Goal: Obtain resource: Download file/media

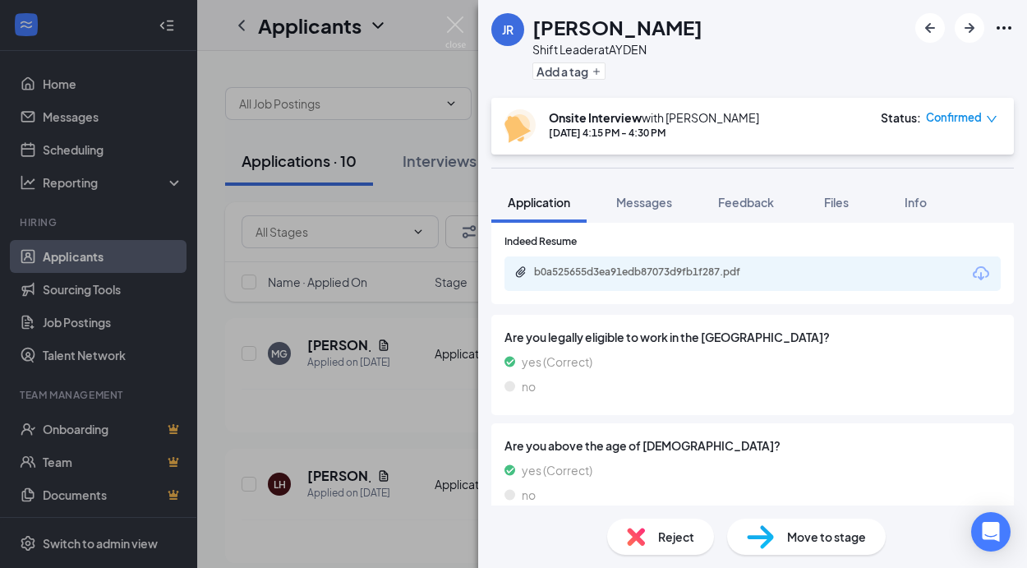
scroll to position [575, 0]
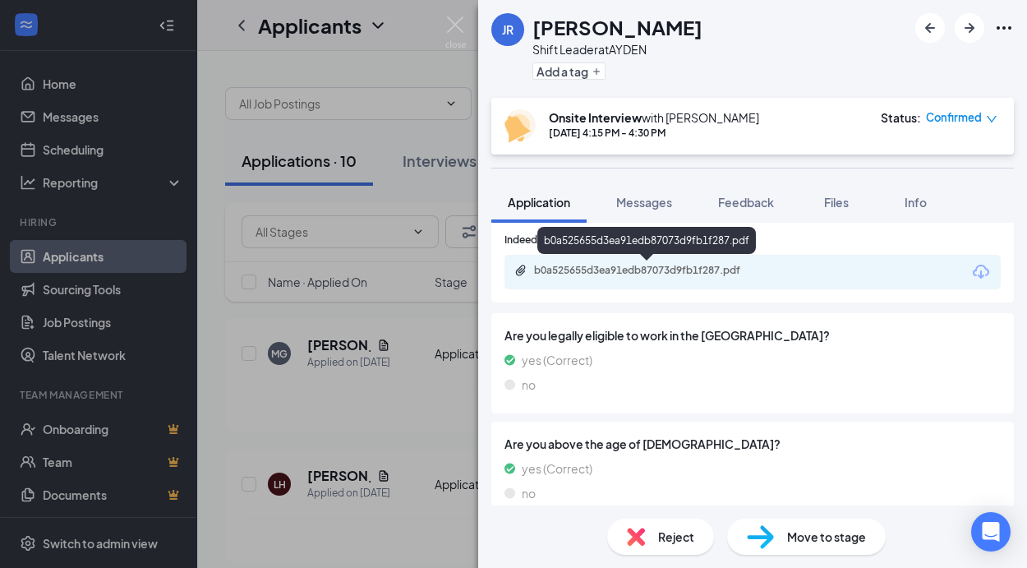
click at [577, 268] on div "b0a525655d3ea91edb87073d9fb1f287.pdf" at bounding box center [649, 270] width 230 height 13
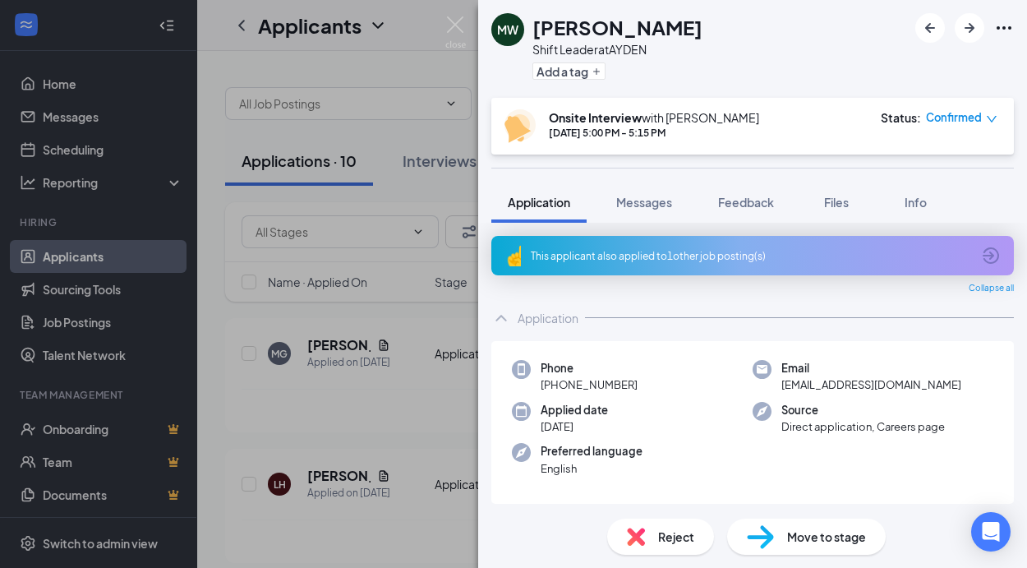
click at [983, 255] on icon "ArrowCircle" at bounding box center [991, 255] width 16 height 16
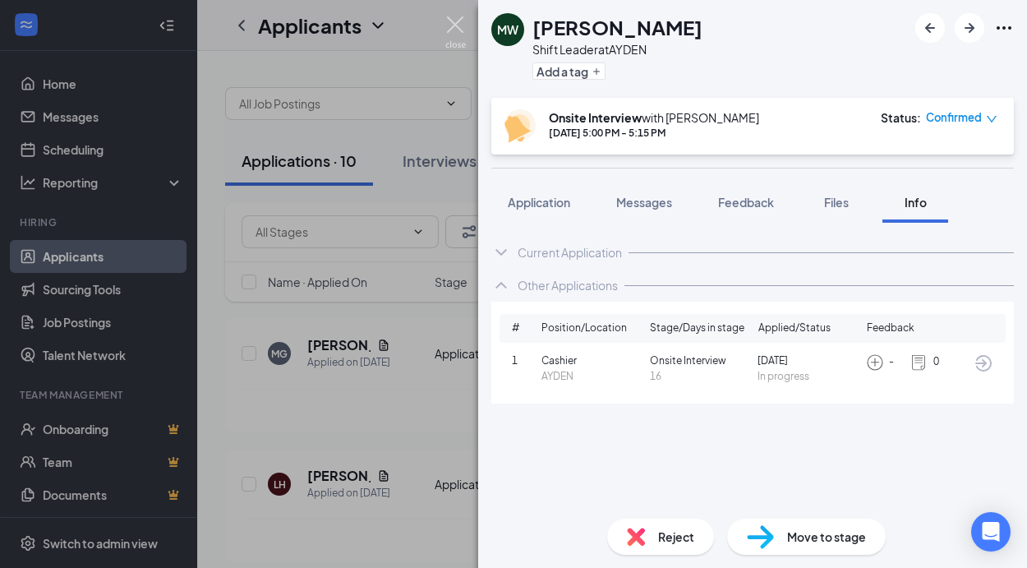
click at [455, 21] on img at bounding box center [455, 32] width 21 height 32
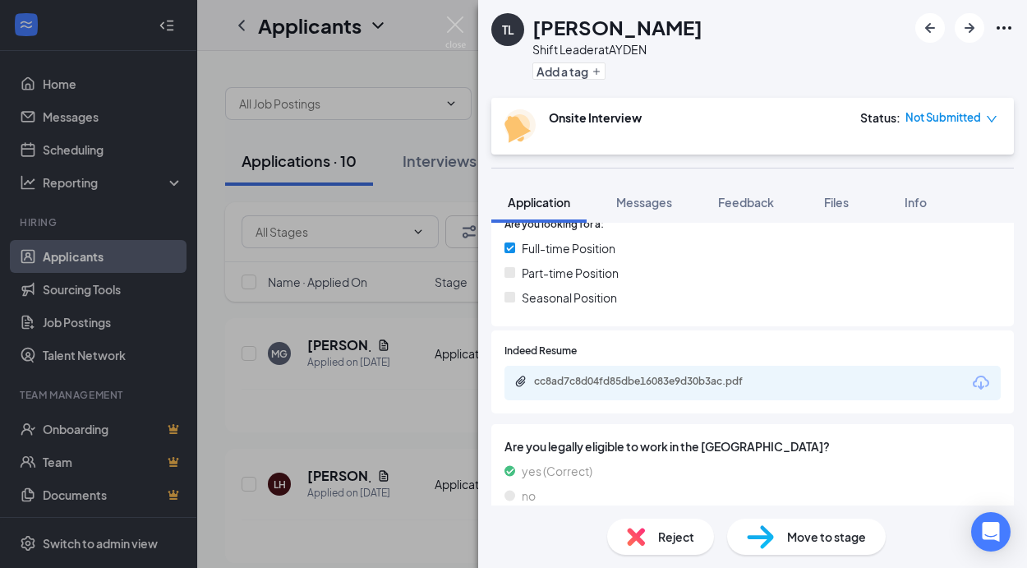
scroll to position [493, 0]
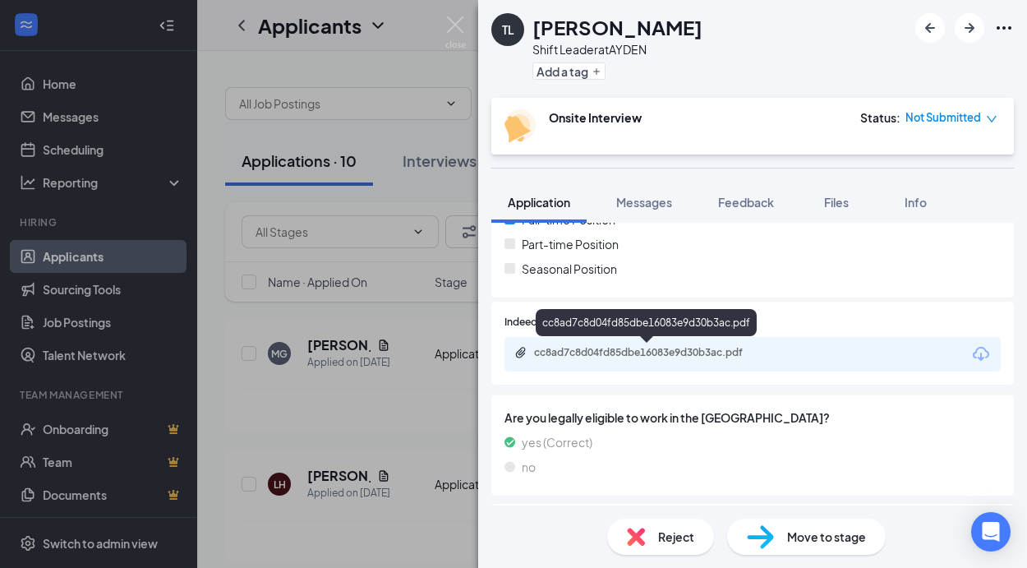
click at [605, 349] on div "cc8ad7c8d04fd85dbe16083e9d30b3ac.pdf" at bounding box center [649, 352] width 230 height 13
